Goal: Task Accomplishment & Management: Manage account settings

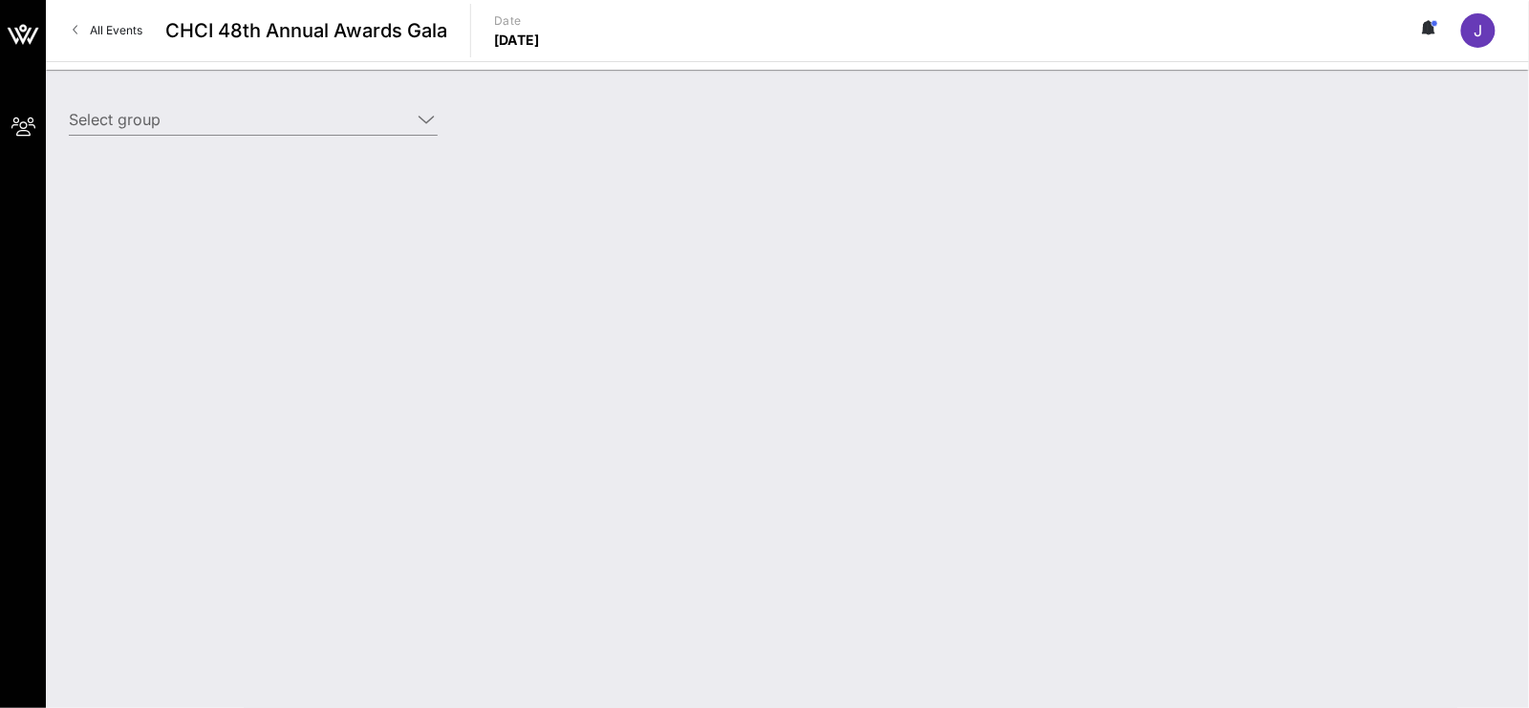
type input "Mastercard (Mastercard) [[PERSON_NAME], [PERSON_NAME][EMAIL_ADDRESS][DOMAIN_NAM…"
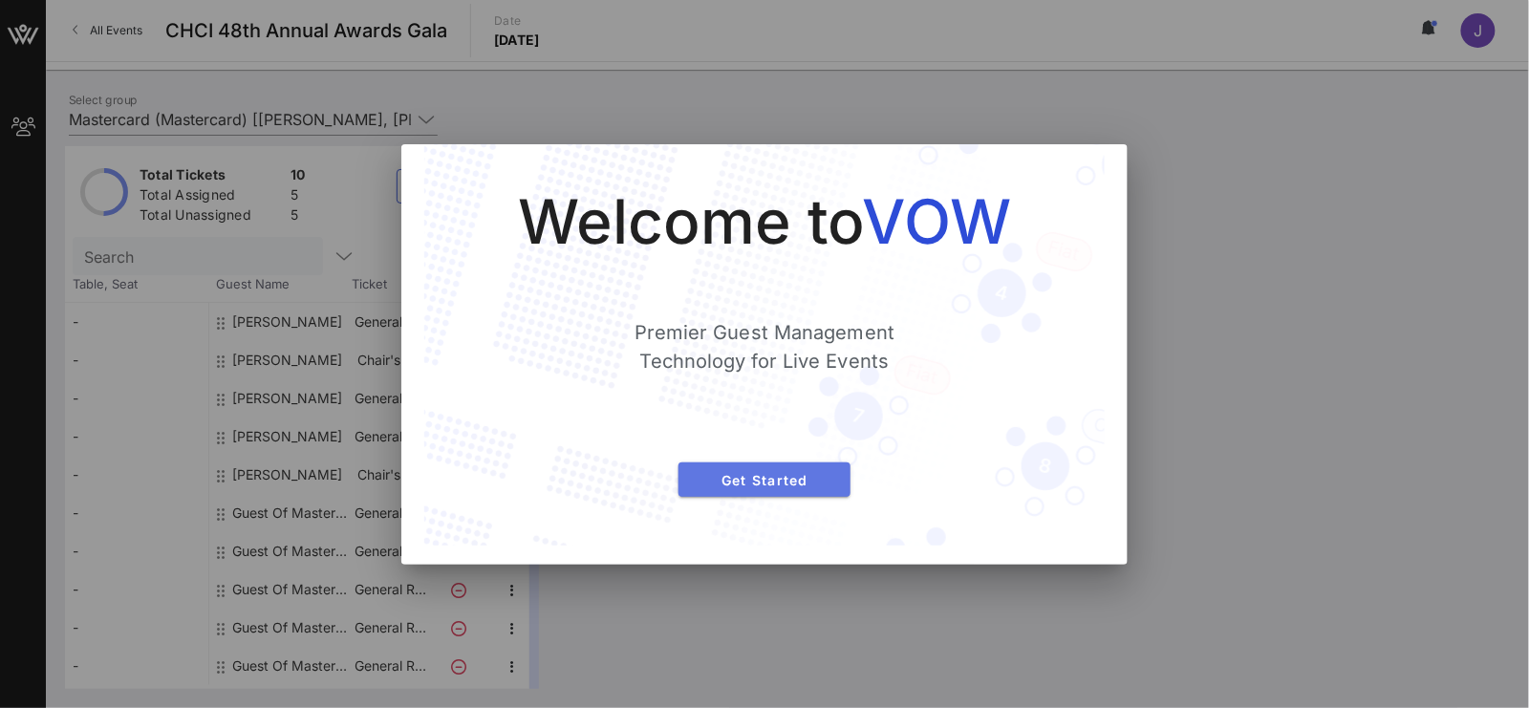
click at [763, 480] on span "Get Started" at bounding box center [764, 480] width 141 height 16
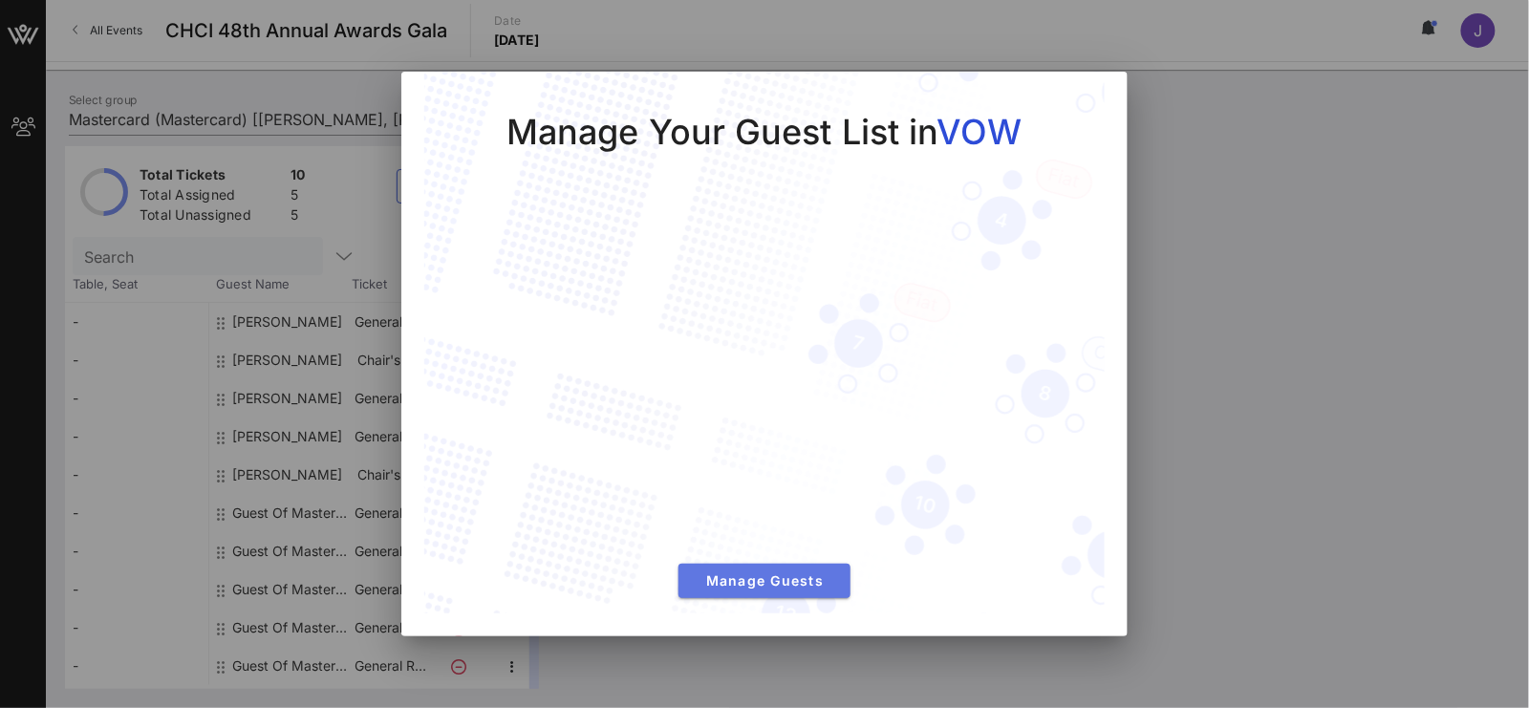
click at [786, 583] on span "Manage Guests" at bounding box center [764, 580] width 141 height 16
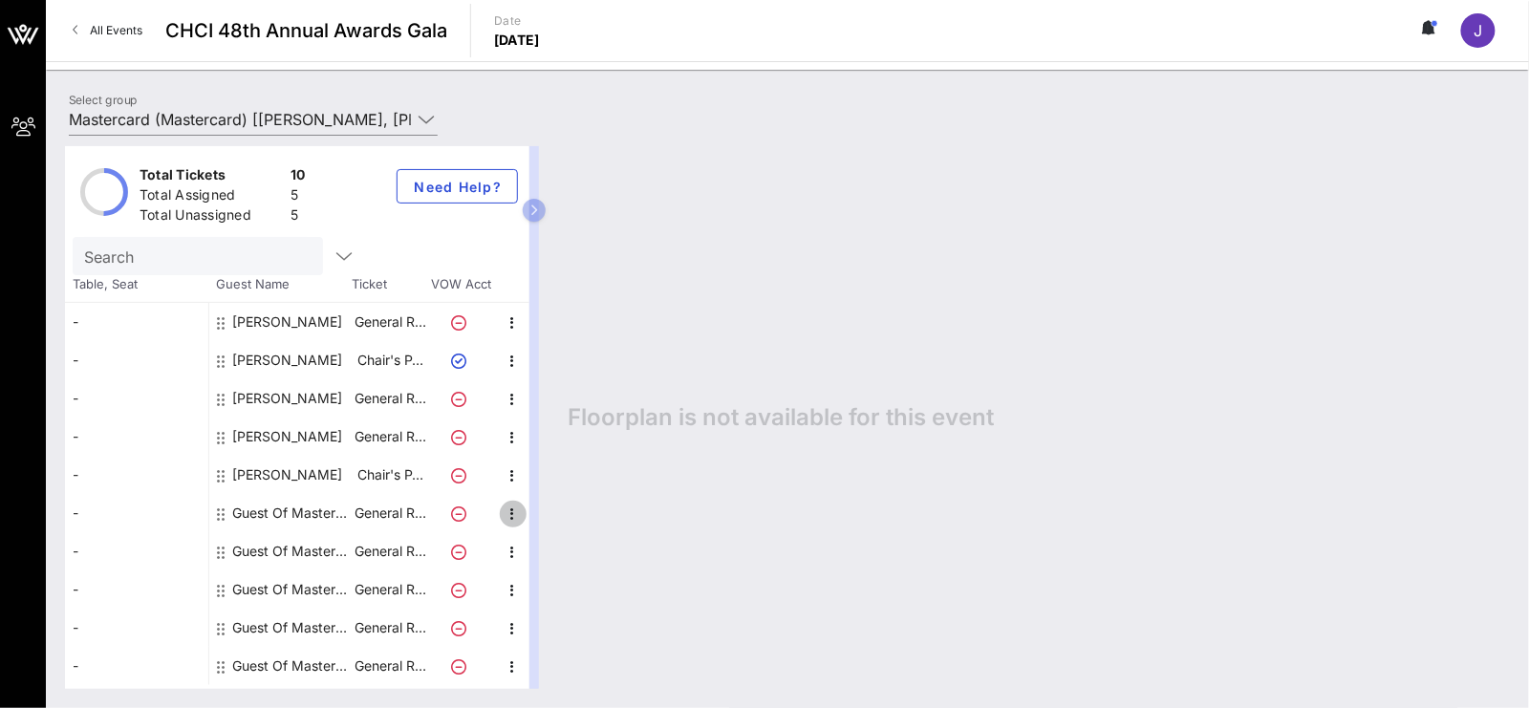
click at [513, 512] on icon "button" at bounding box center [513, 514] width 23 height 23
click at [562, 516] on div "Edit" at bounding box center [560, 518] width 38 height 15
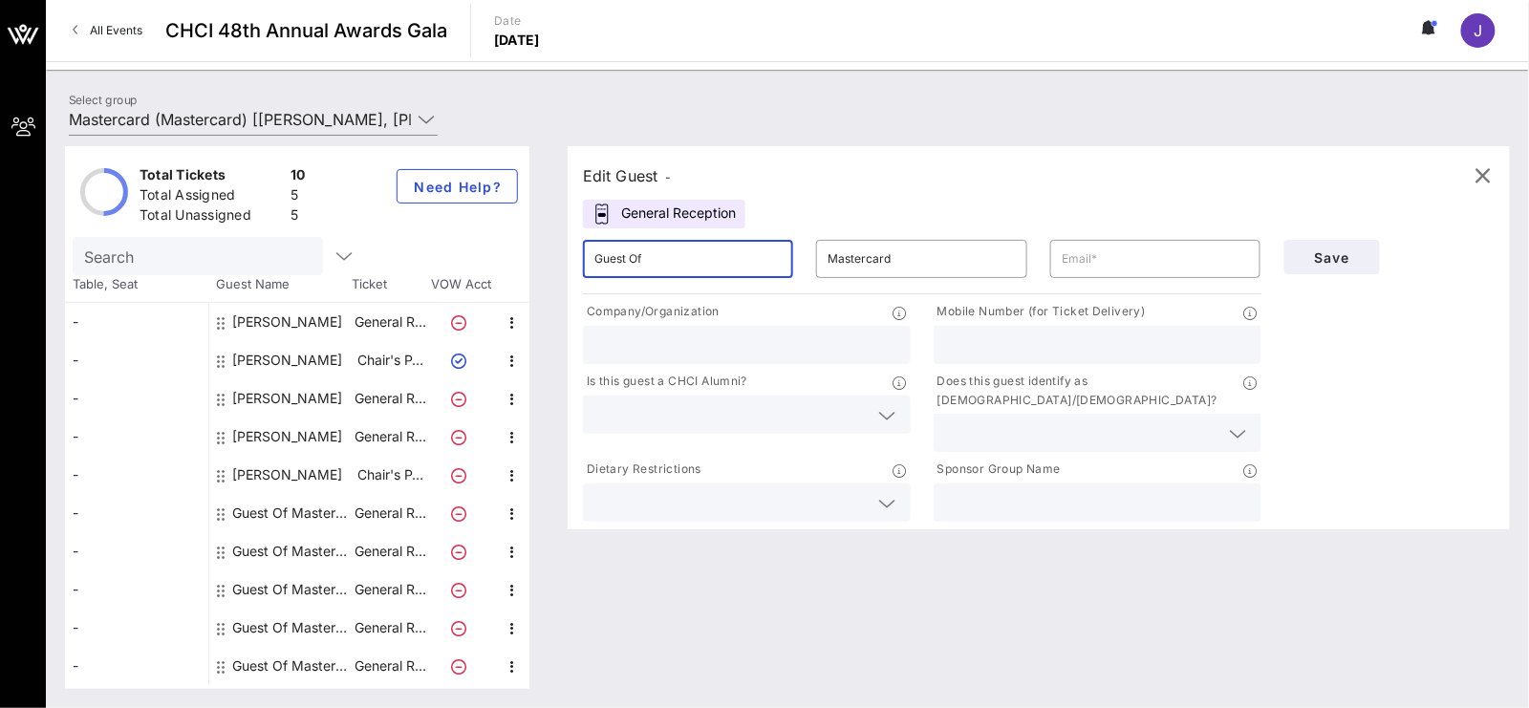
drag, startPoint x: 650, startPoint y: 262, endPoint x: 512, endPoint y: 262, distance: 137.6
click at [512, 262] on div "Total Tickets 10 Total Assigned 5 Total Unassigned 5 Need Help? Search Table, S…" at bounding box center [787, 417] width 1445 height 543
type input "[PERSON_NAME]"
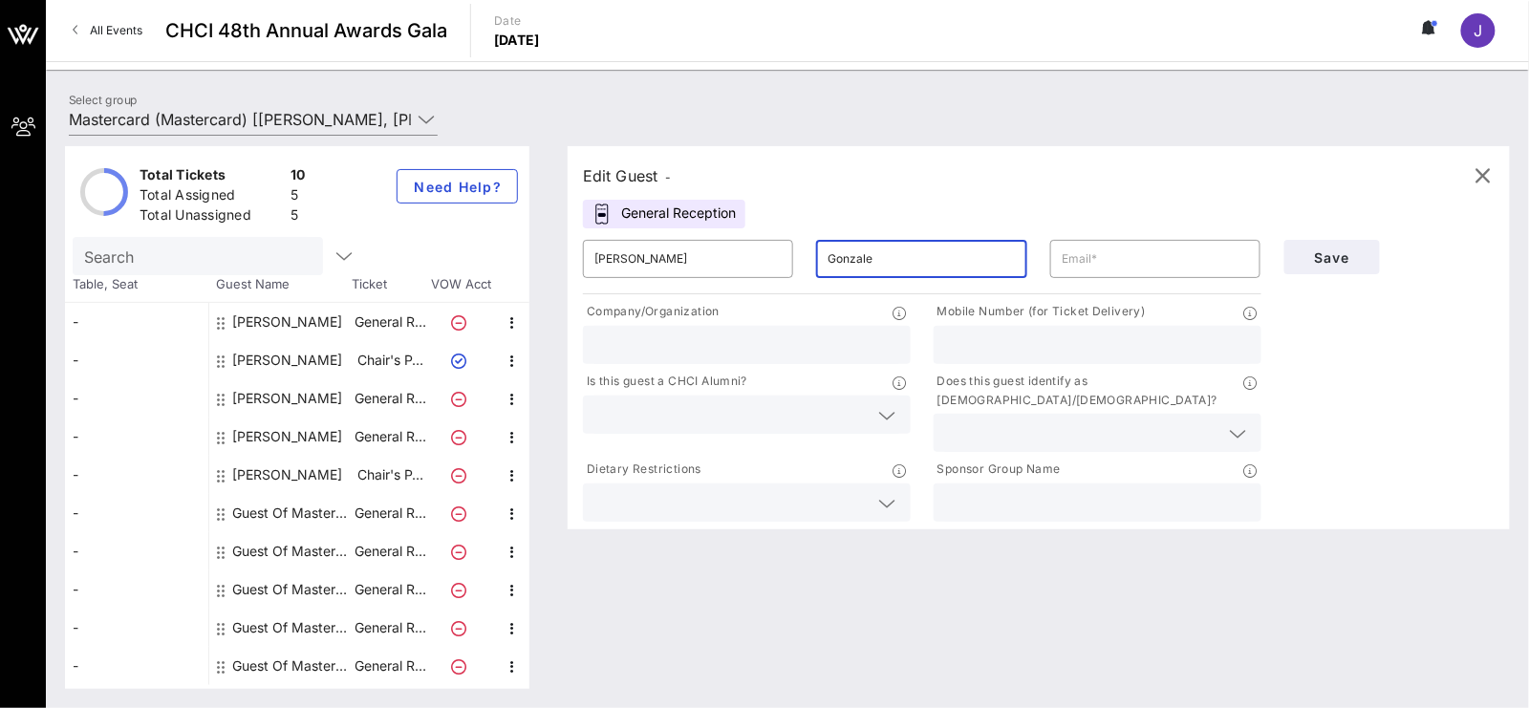
type input "[PERSON_NAME]"
type input "[PERSON_NAME] Group"
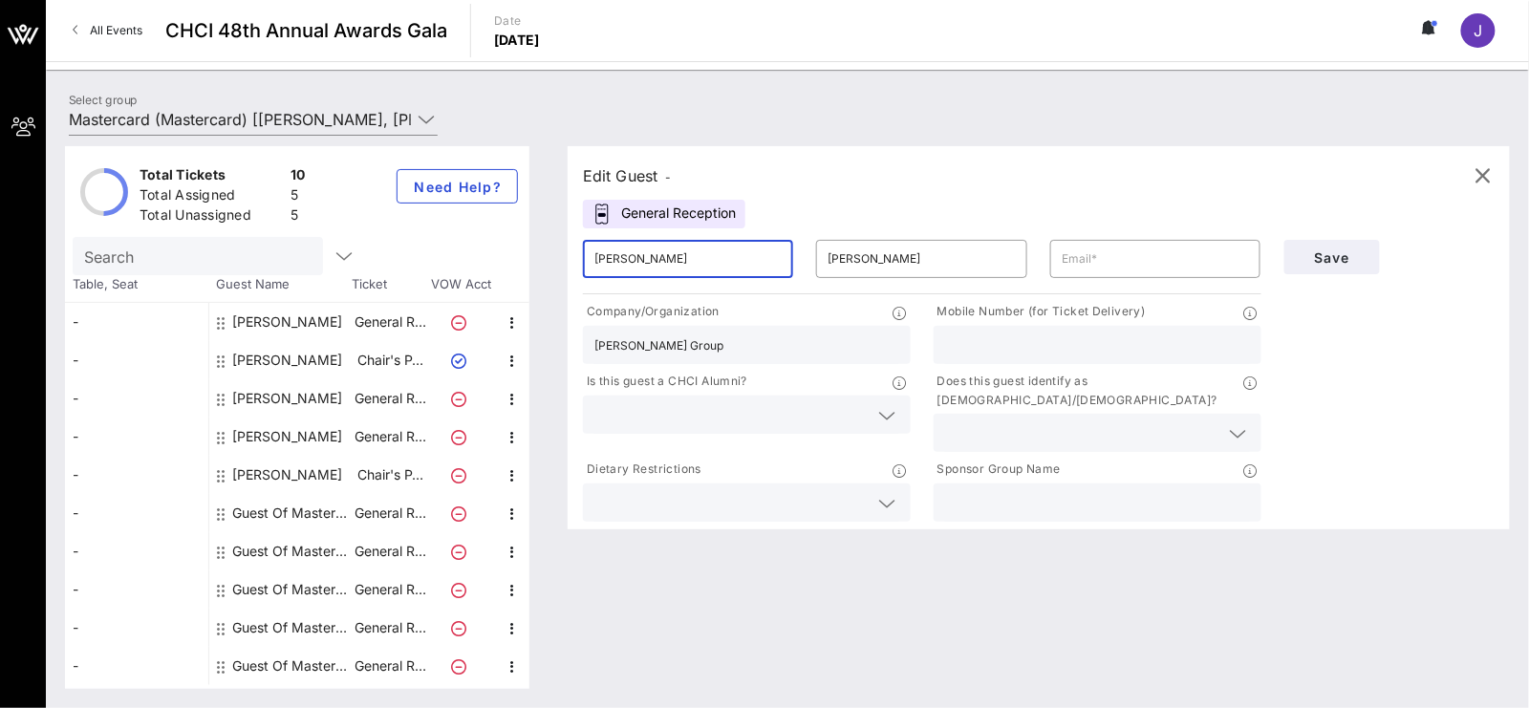
click at [736, 253] on input "[PERSON_NAME]" at bounding box center [687, 259] width 187 height 31
type input "[PERSON_NAME]"
click at [1085, 248] on input "text" at bounding box center [1155, 259] width 187 height 31
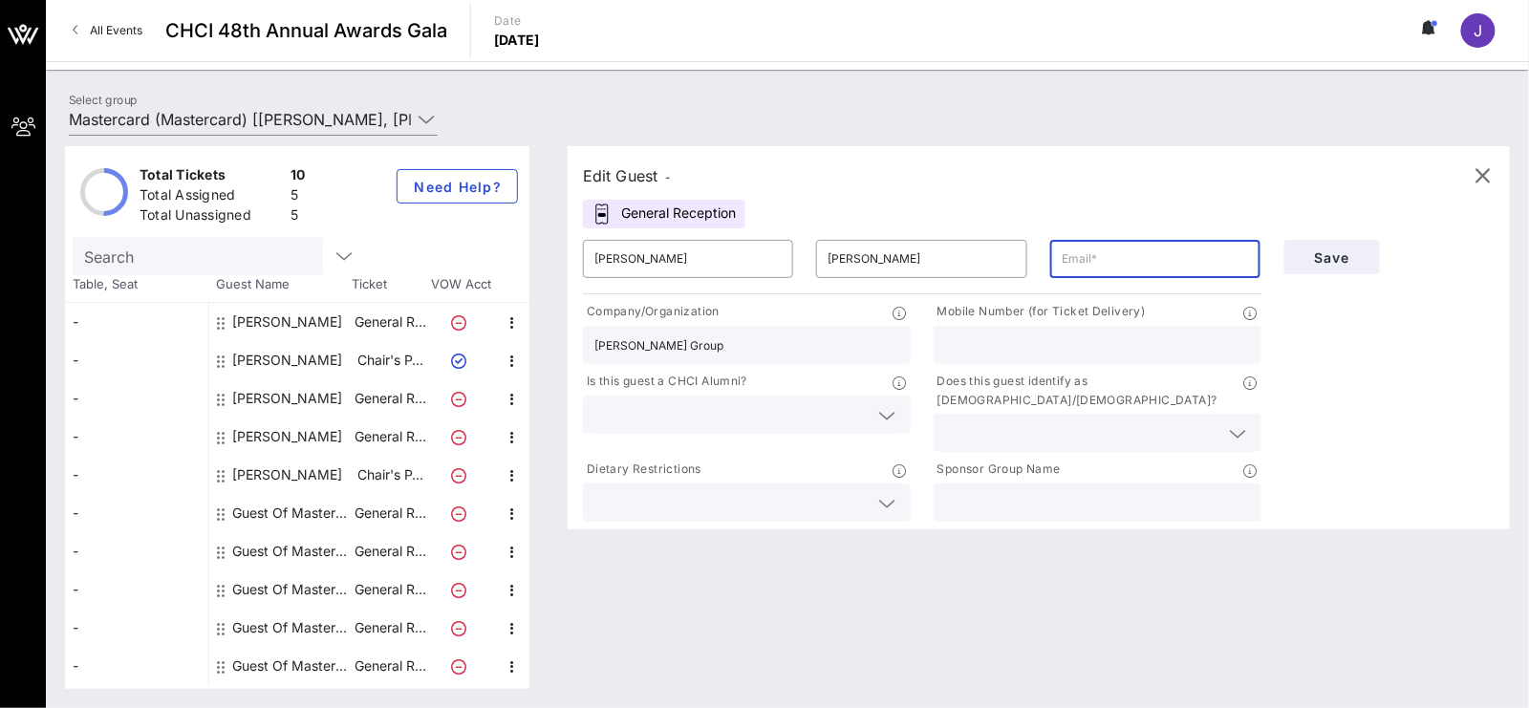
paste input "[PERSON_NAME] <[EMAIL_ADDRESS][PERSON_NAME][DOMAIN_NAME]>"
type input "[EMAIL_ADDRESS][PERSON_NAME][DOMAIN_NAME]"
click at [1192, 352] on input "text" at bounding box center [1097, 345] width 305 height 25
type input "2023092182"
click at [892, 420] on icon at bounding box center [887, 415] width 17 height 23
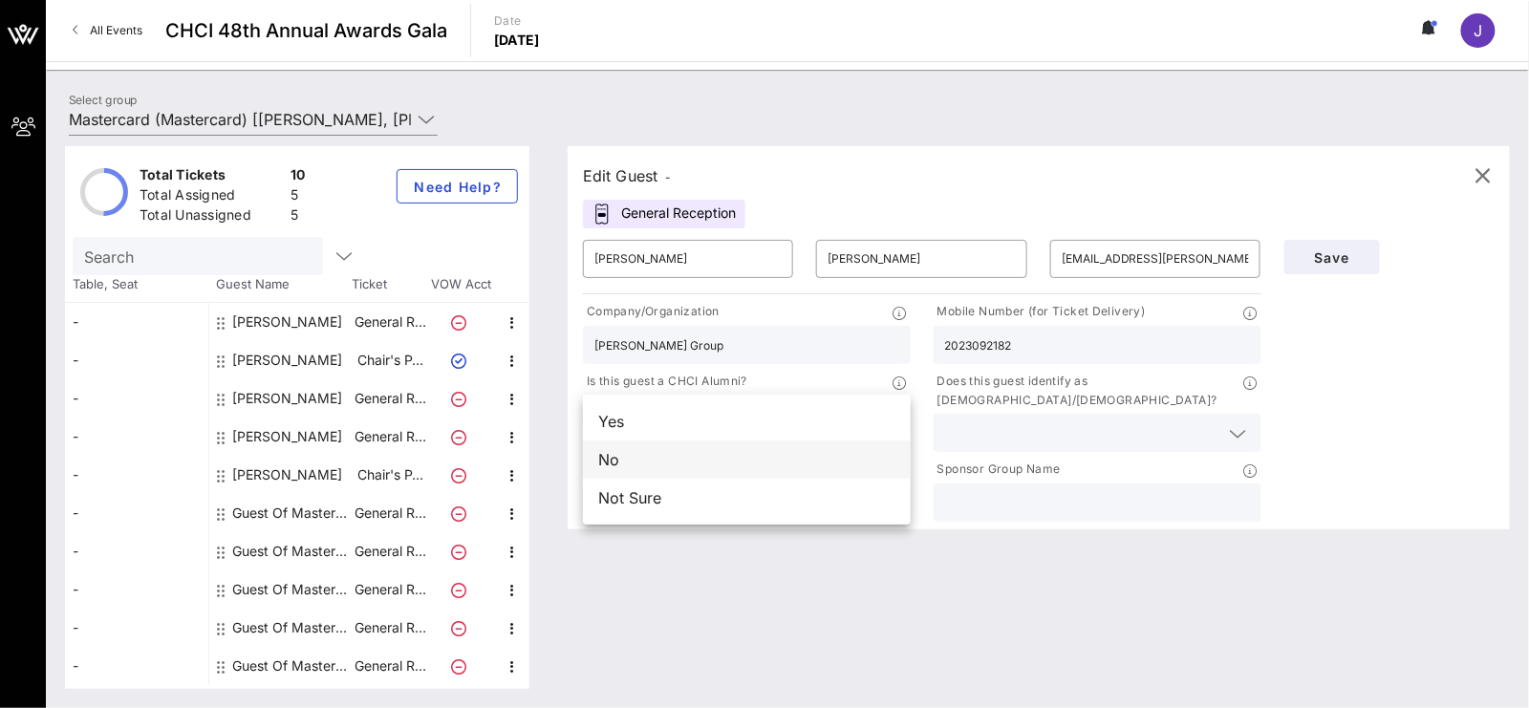
click at [717, 462] on div "No" at bounding box center [747, 460] width 328 height 38
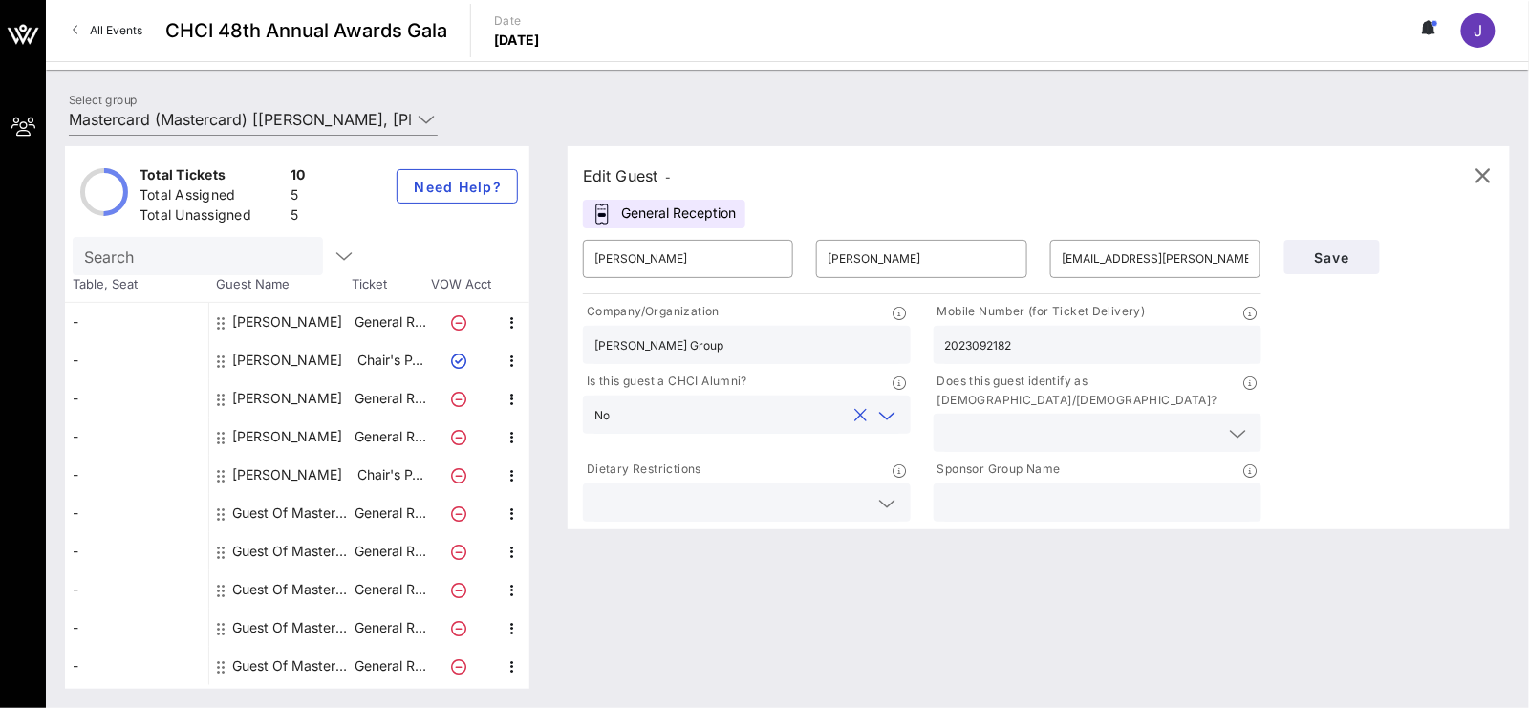
click at [887, 492] on icon at bounding box center [887, 503] width 17 height 23
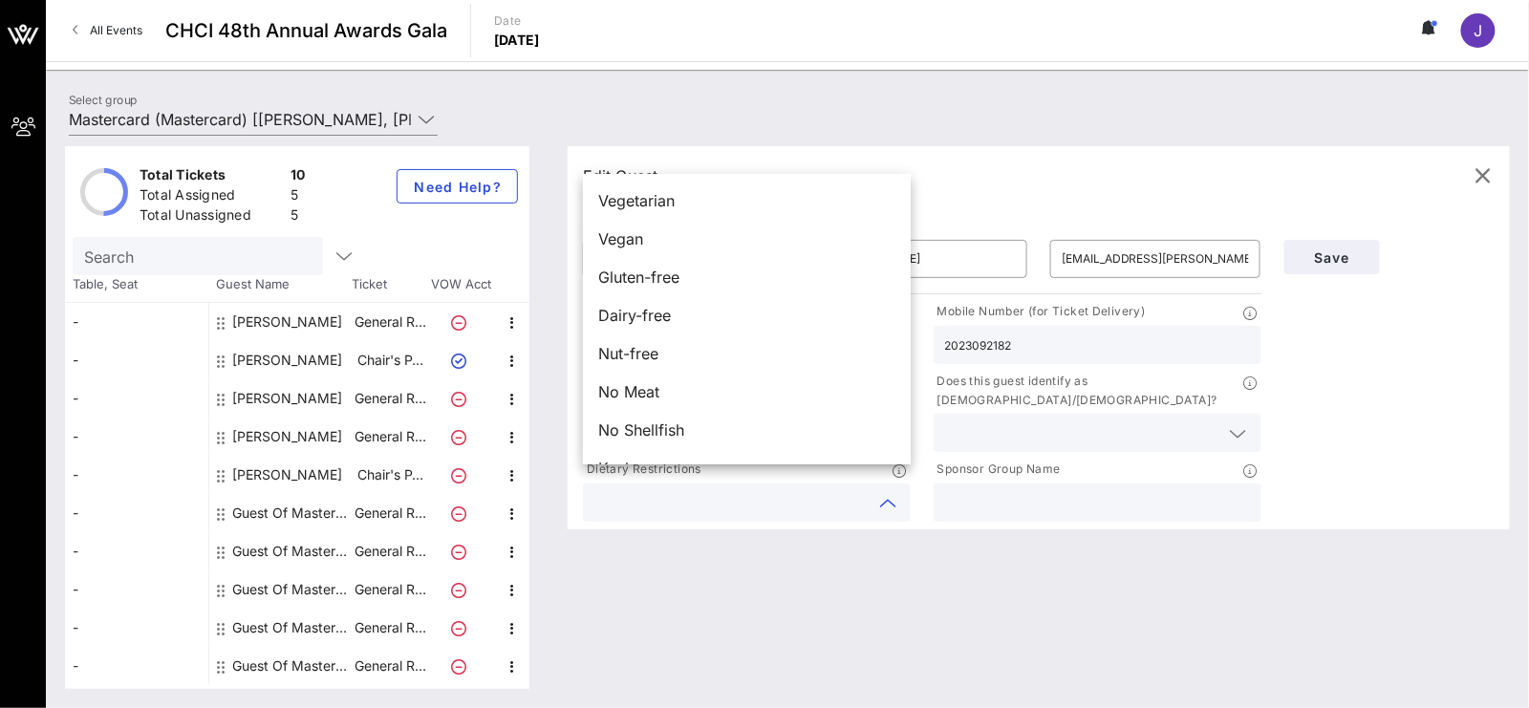
click at [981, 540] on div "Edit Guest - General Reception ​ [PERSON_NAME] ​ [PERSON_NAME] ​ [EMAIL_ADDRESS…" at bounding box center [1029, 417] width 961 height 543
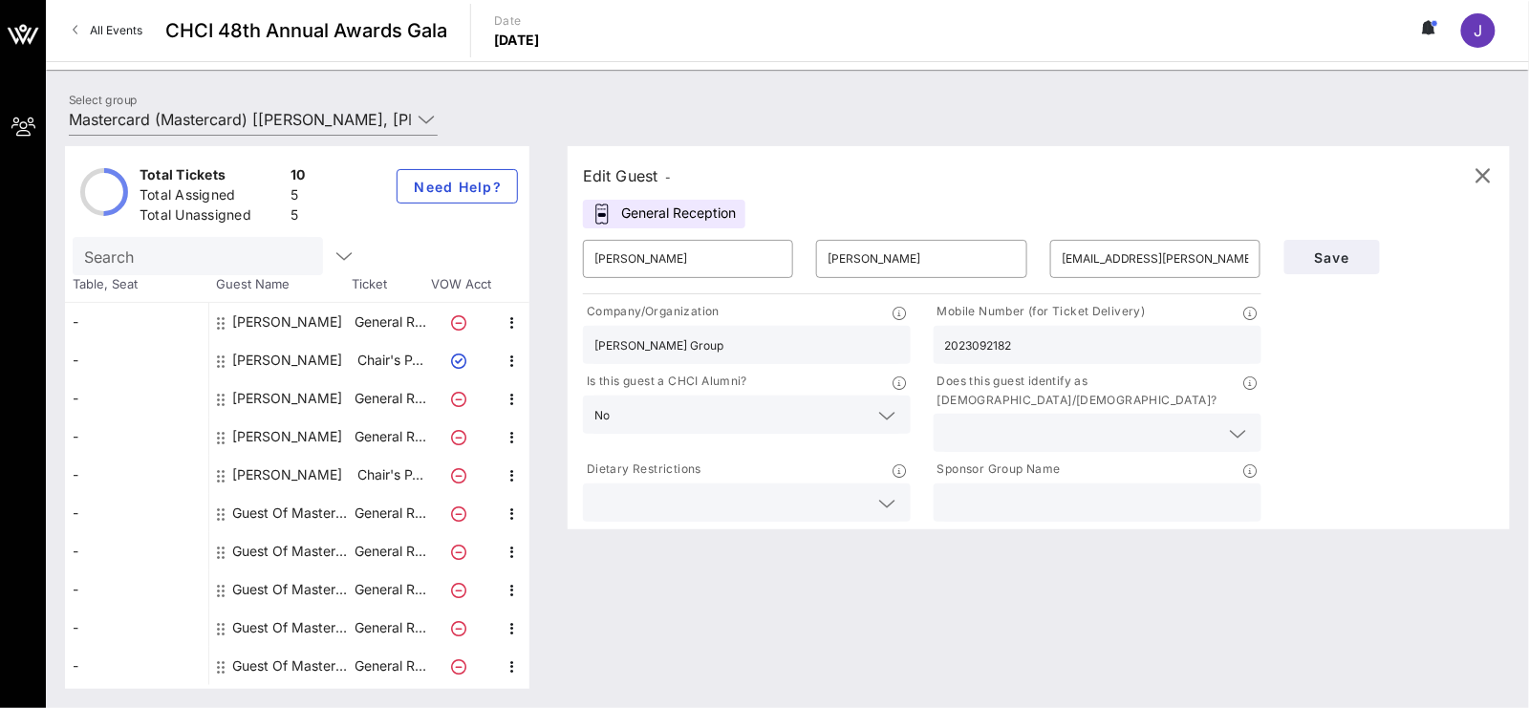
click at [1241, 414] on div at bounding box center [1097, 433] width 305 height 38
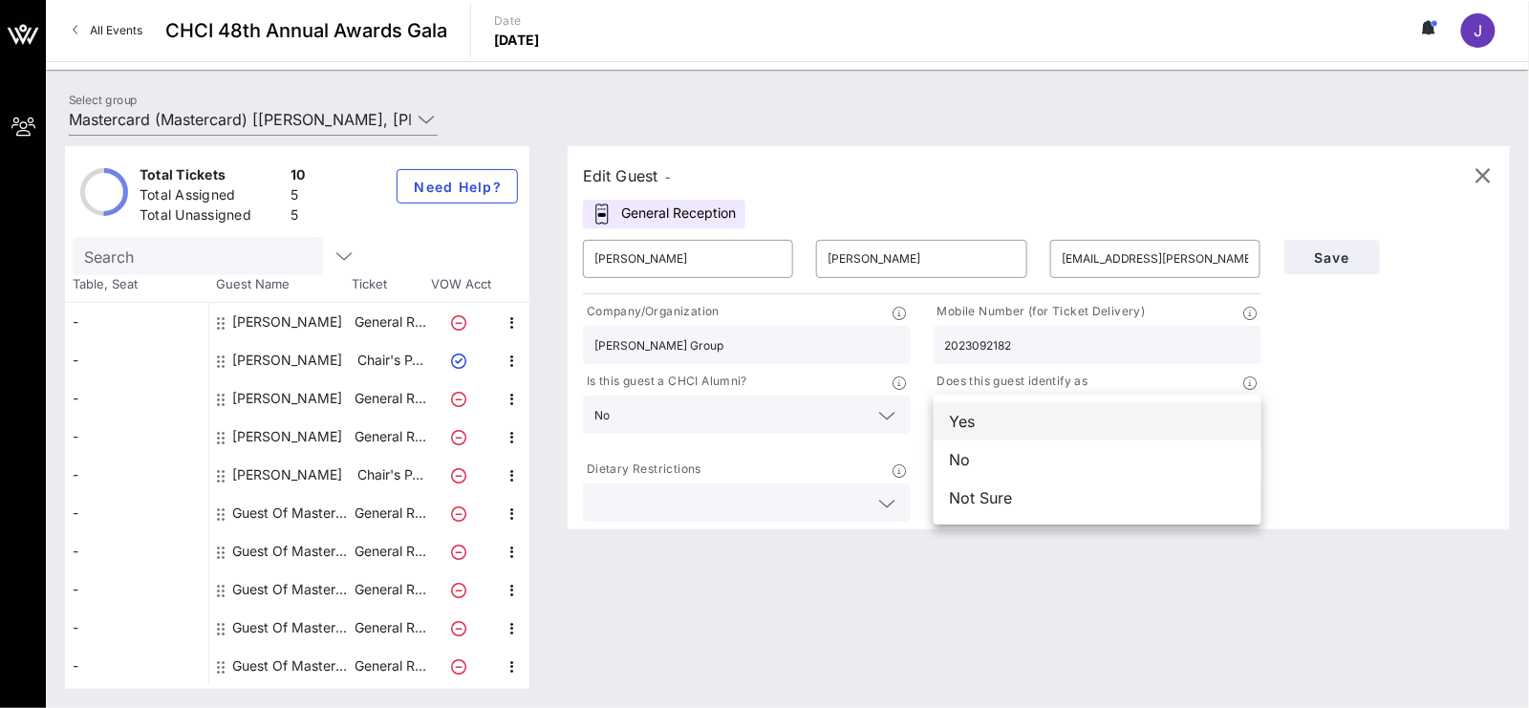
click at [1038, 417] on div "Yes" at bounding box center [1098, 421] width 328 height 38
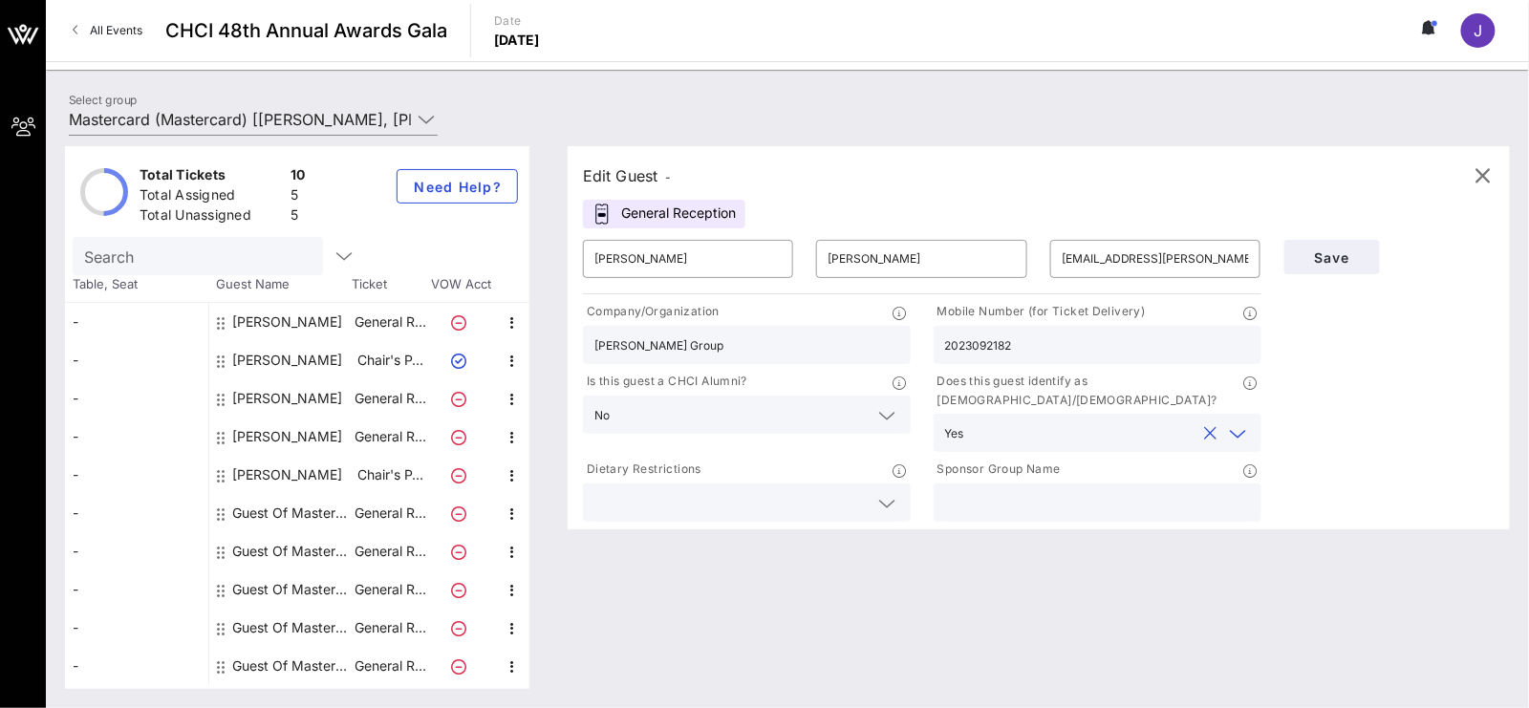
click at [1053, 609] on div "Edit Guest - General Reception ​ [PERSON_NAME] ​ [PERSON_NAME] ​ [EMAIL_ADDRESS…" at bounding box center [1029, 417] width 961 height 543
click at [1318, 250] on span "Save" at bounding box center [1332, 257] width 65 height 16
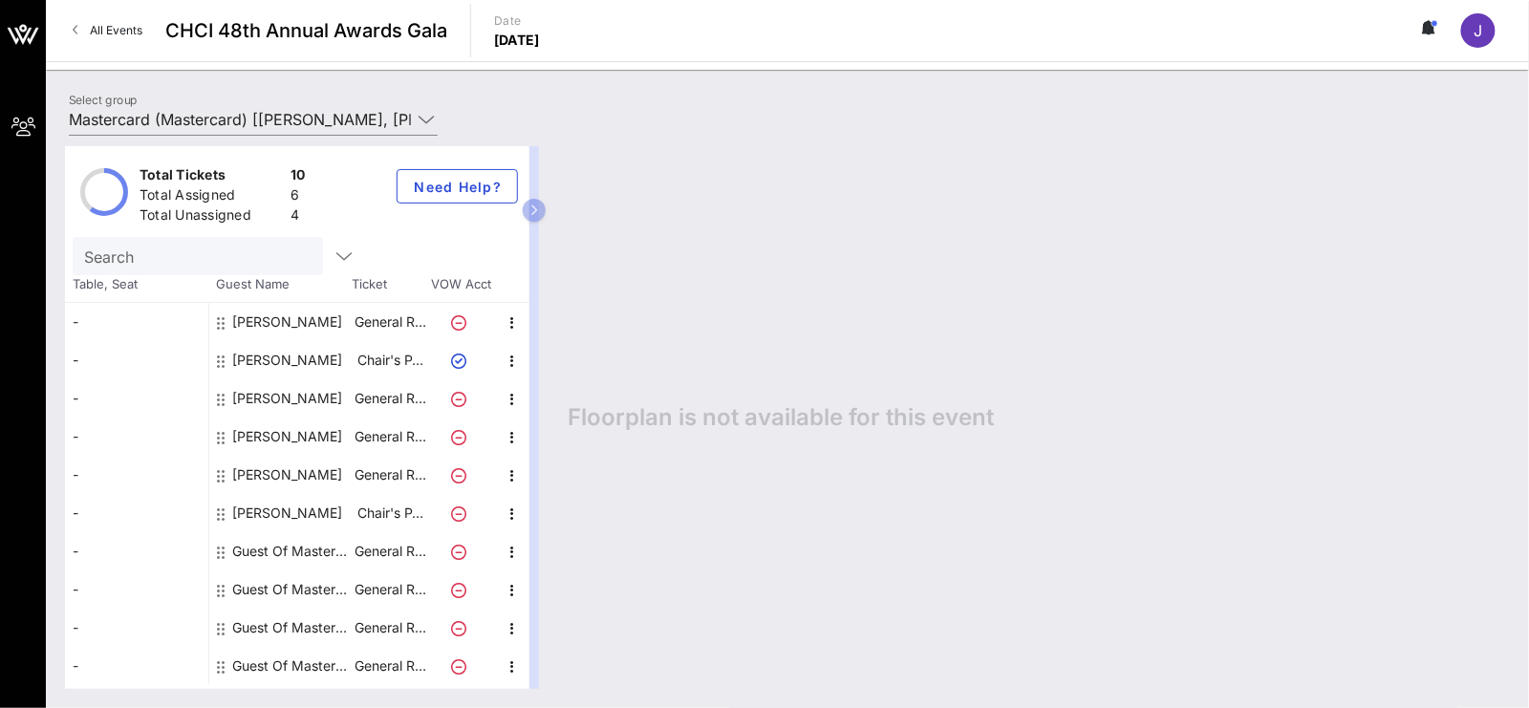
click at [742, 528] on div "Floorplan is not available for this event" at bounding box center [1029, 417] width 961 height 543
